Goal: Task Accomplishment & Management: Use online tool/utility

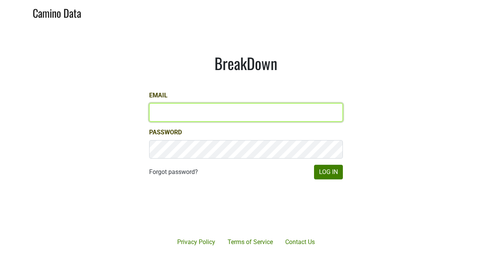
type input "[PERSON_NAME][EMAIL_ADDRESS][DOMAIN_NAME]"
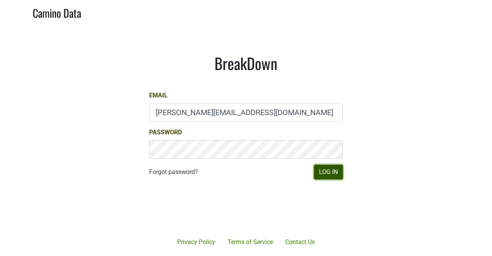
click at [325, 173] on button "Log In" at bounding box center [328, 171] width 29 height 15
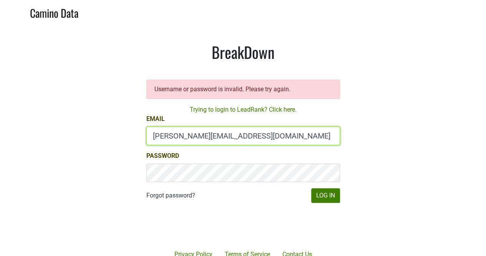
click at [204, 139] on input "[PERSON_NAME][EMAIL_ADDRESS][DOMAIN_NAME]" at bounding box center [243, 135] width 194 height 18
drag, startPoint x: 168, startPoint y: 137, endPoint x: 136, endPoint y: 130, distance: 32.9
click at [136, 130] on div "BreakDown Username or password is invalid. Please try again. Trying to login to…" at bounding box center [243, 122] width 231 height 197
type input "depletions@mt.wine"
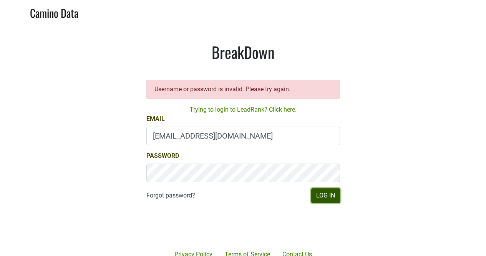
click at [332, 193] on button "Log In" at bounding box center [325, 195] width 29 height 15
